Goal: Information Seeking & Learning: Learn about a topic

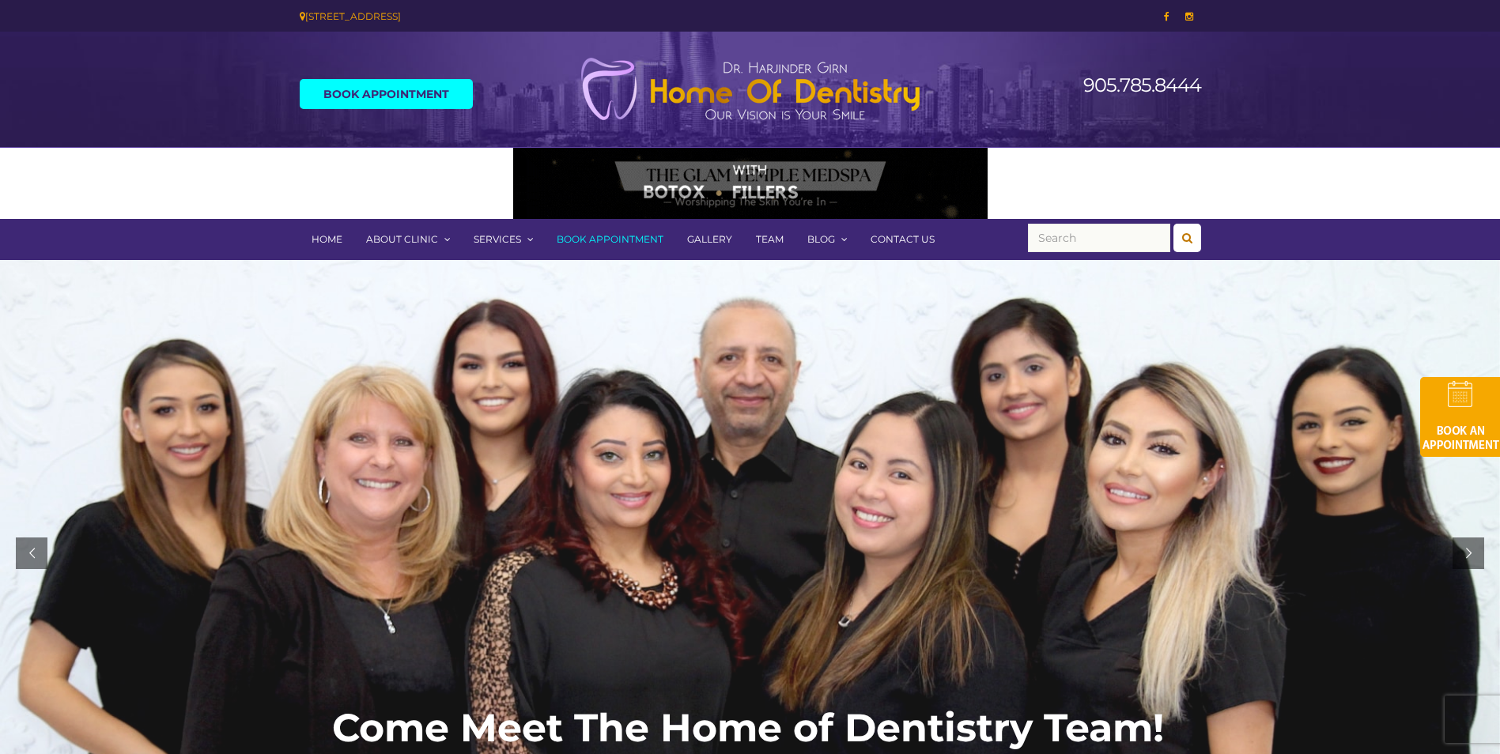
click at [770, 236] on link "Team" at bounding box center [769, 239] width 51 height 41
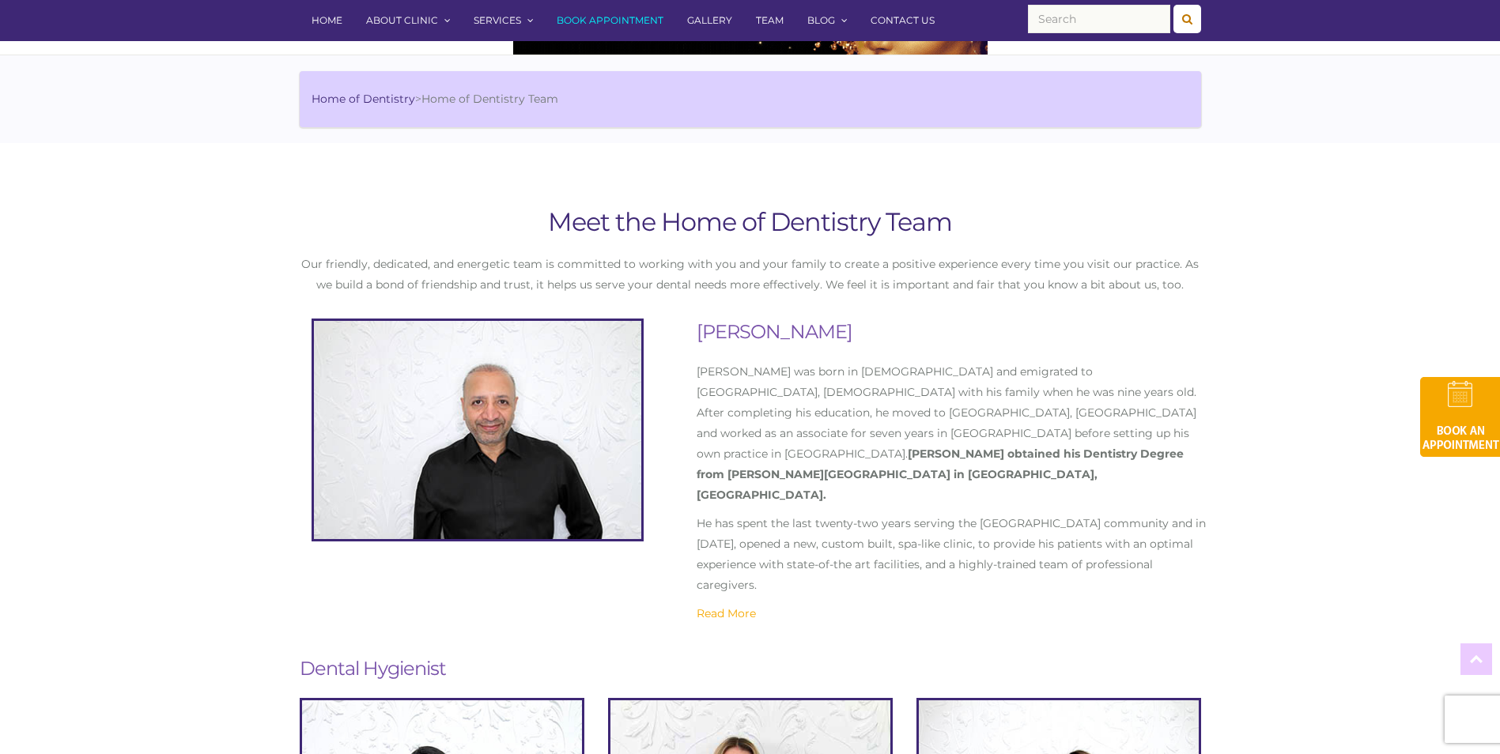
scroll to position [158, 0]
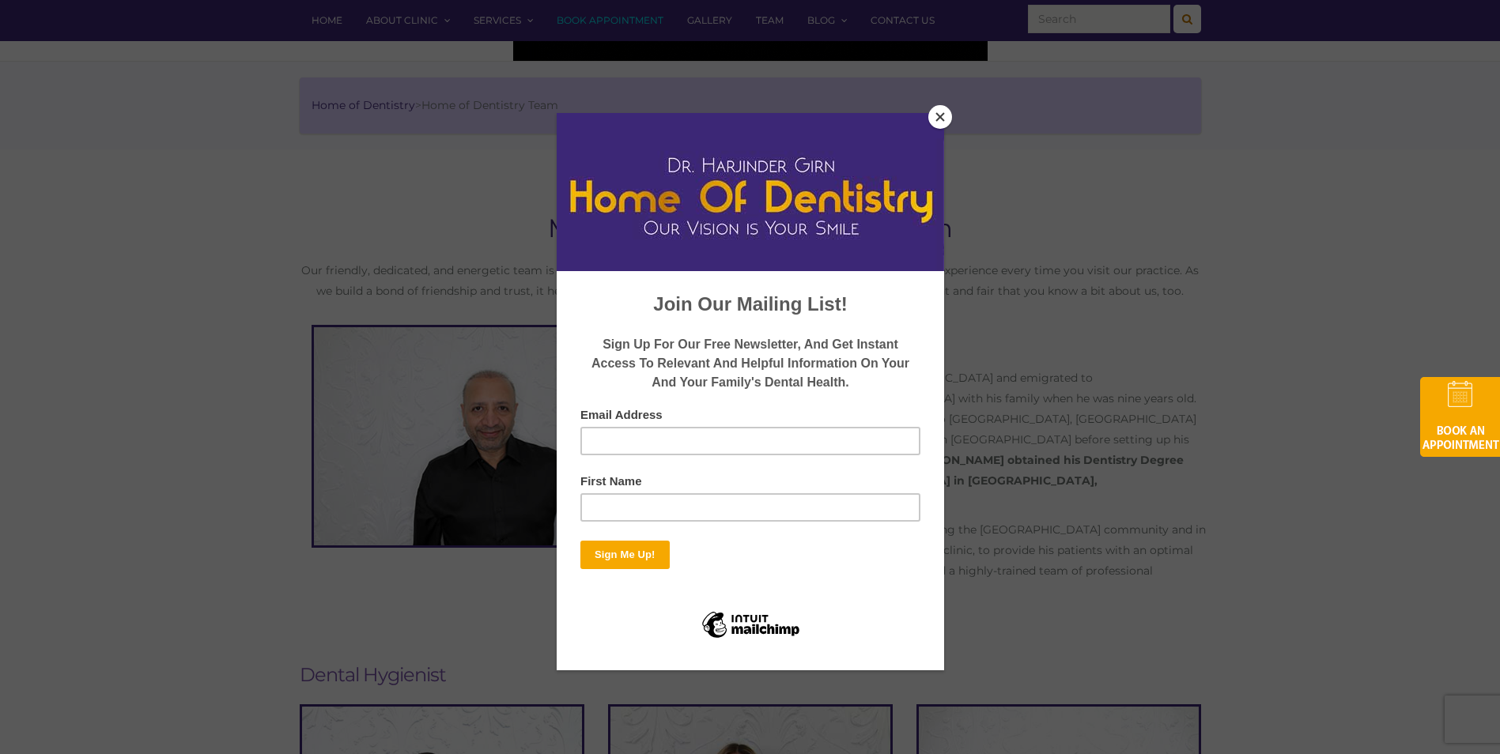
click at [937, 116] on button "Close" at bounding box center [940, 117] width 24 height 24
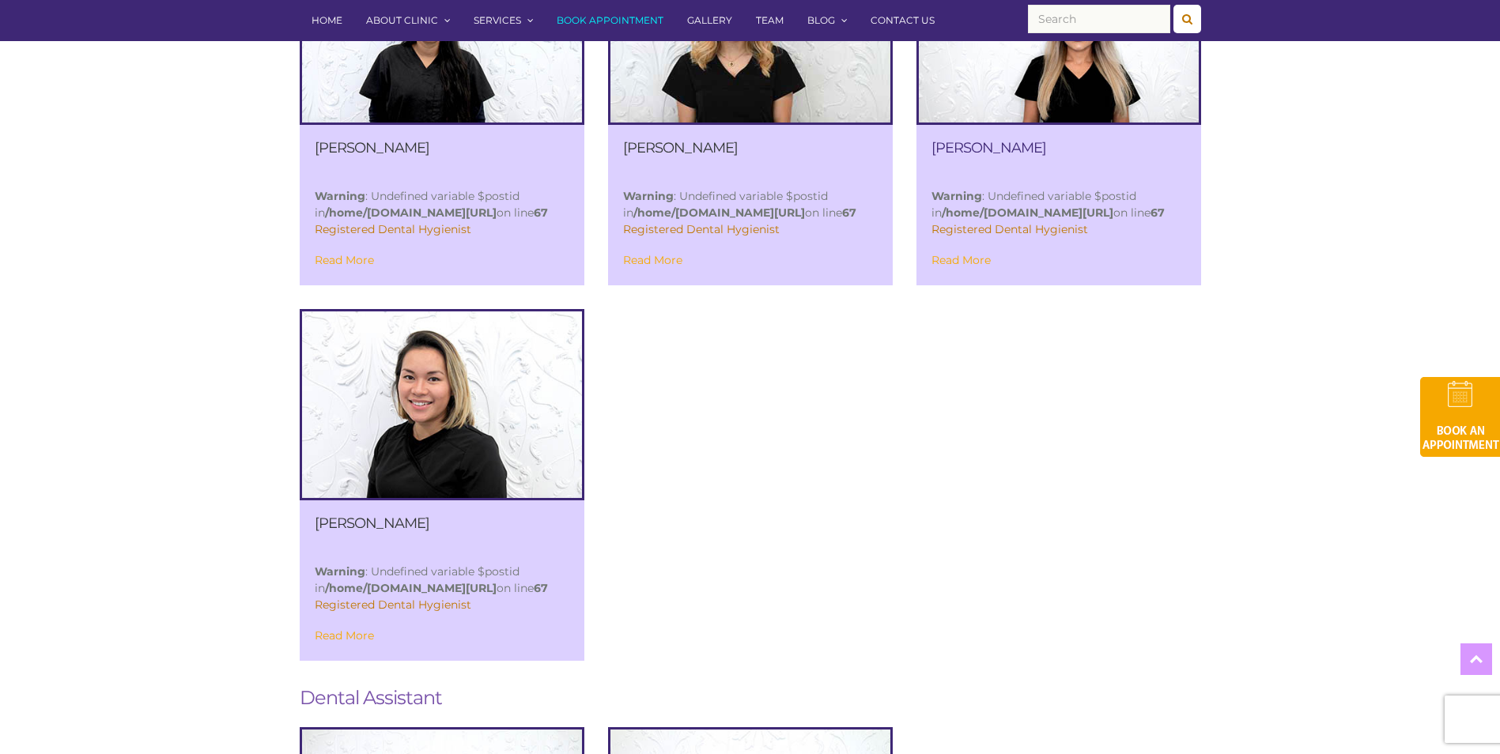
scroll to position [949, 0]
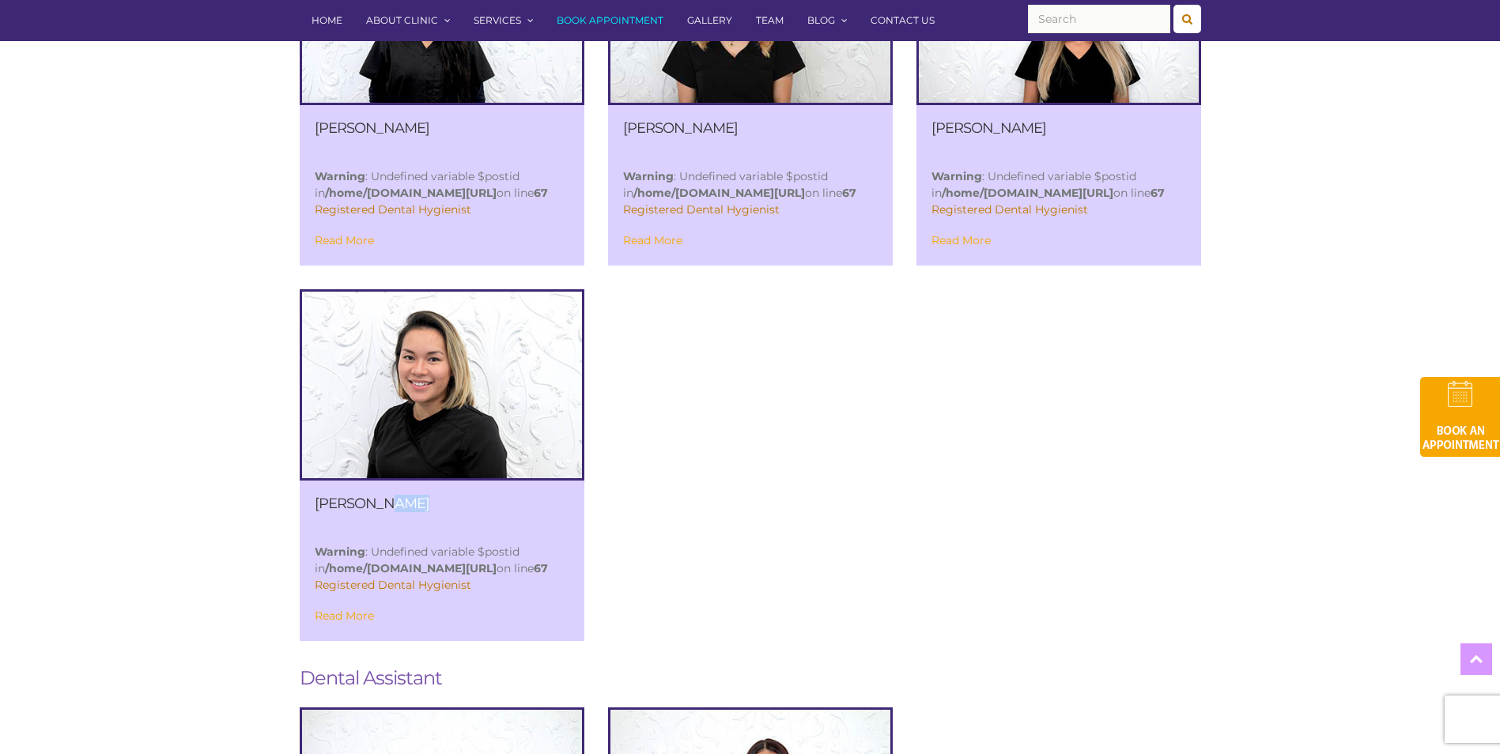
drag, startPoint x: 392, startPoint y: 478, endPoint x: 293, endPoint y: 485, distance: 99.1
click at [293, 485] on div "[PERSON_NAME] Warning : Undefined variable $postid in /home/[DOMAIN_NAME][URL] …" at bounding box center [442, 465] width 308 height 352
click at [372, 623] on link "Read More" at bounding box center [344, 616] width 59 height 14
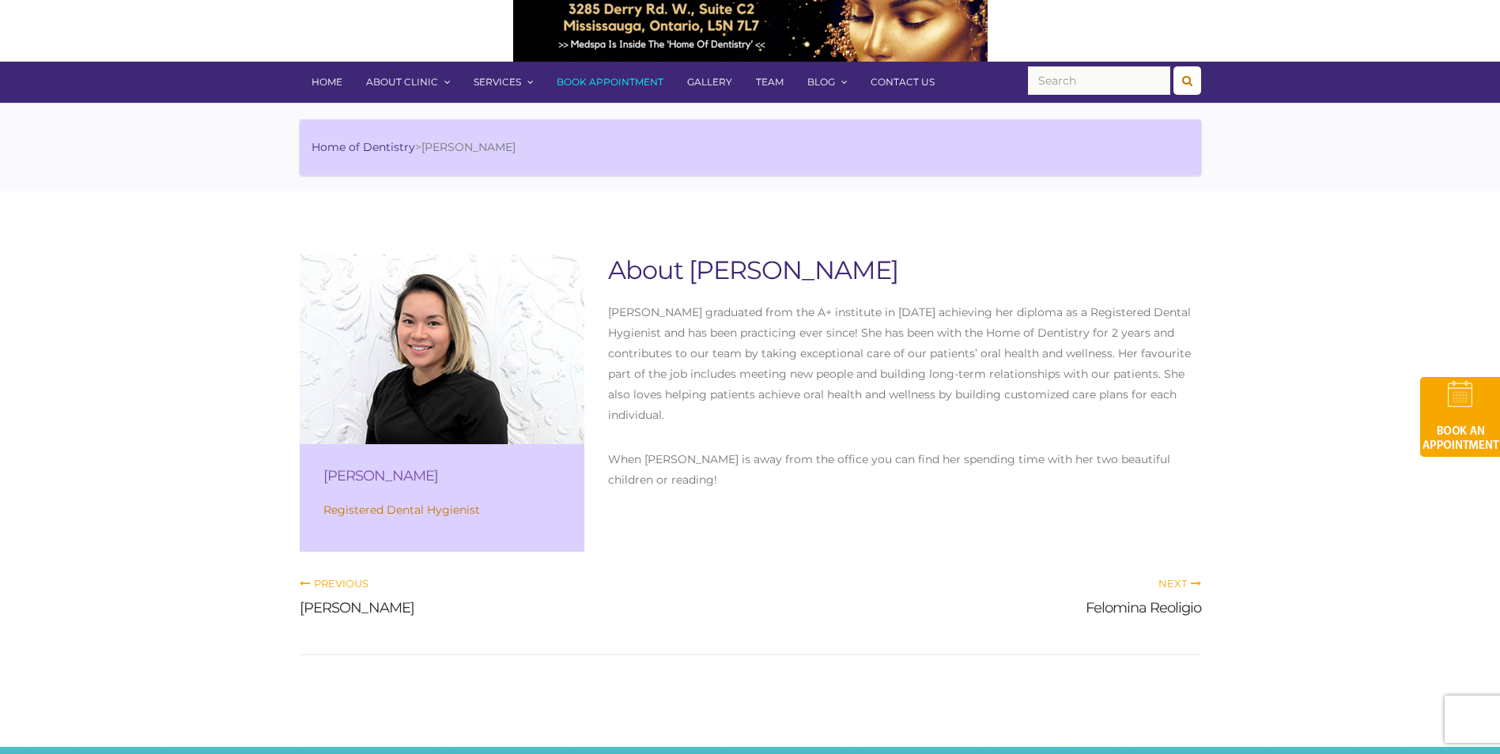
scroll to position [158, 0]
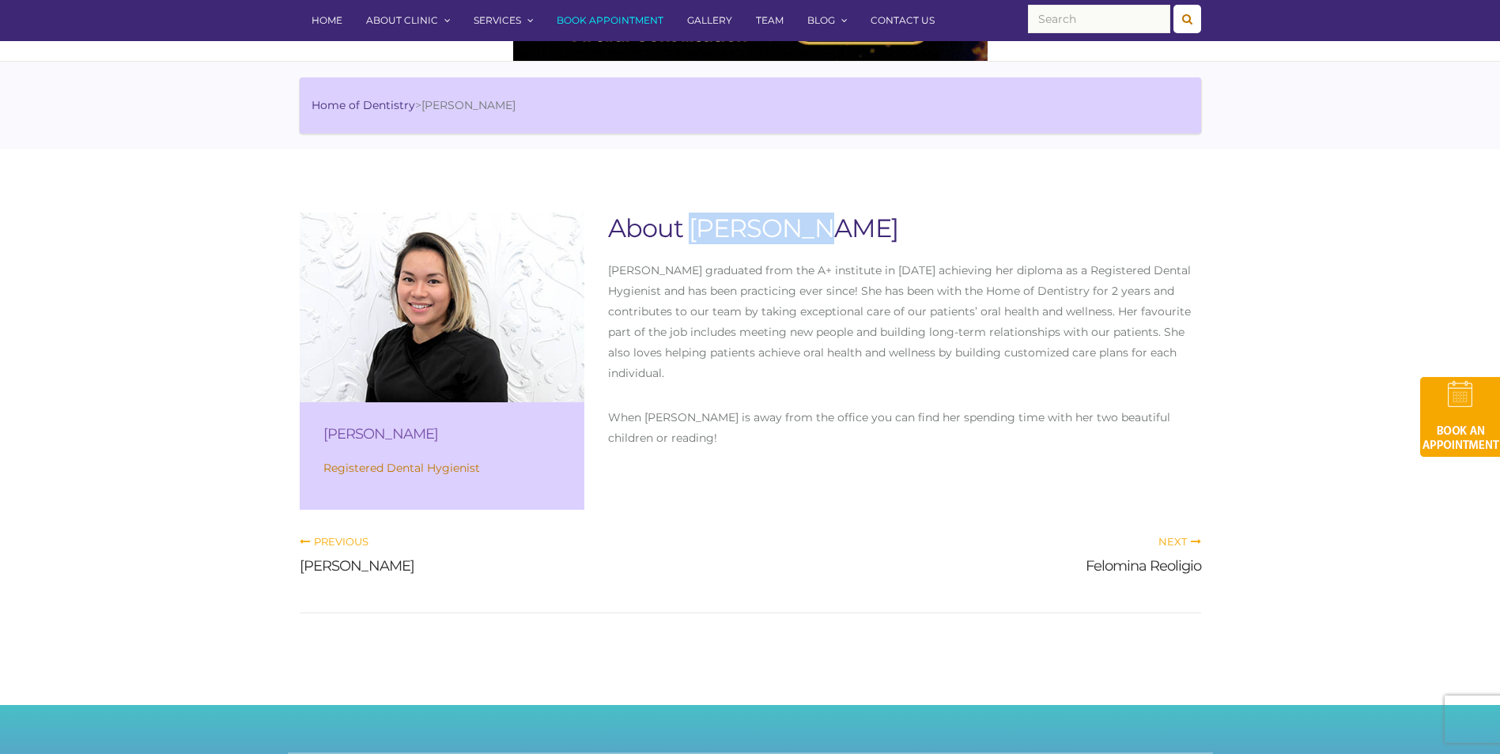
drag, startPoint x: 691, startPoint y: 224, endPoint x: 807, endPoint y: 221, distance: 115.5
click at [807, 221] on h1 "About Tien Tran" at bounding box center [904, 229] width 593 height 32
copy h1 "[PERSON_NAME]"
